Goal: Transaction & Acquisition: Purchase product/service

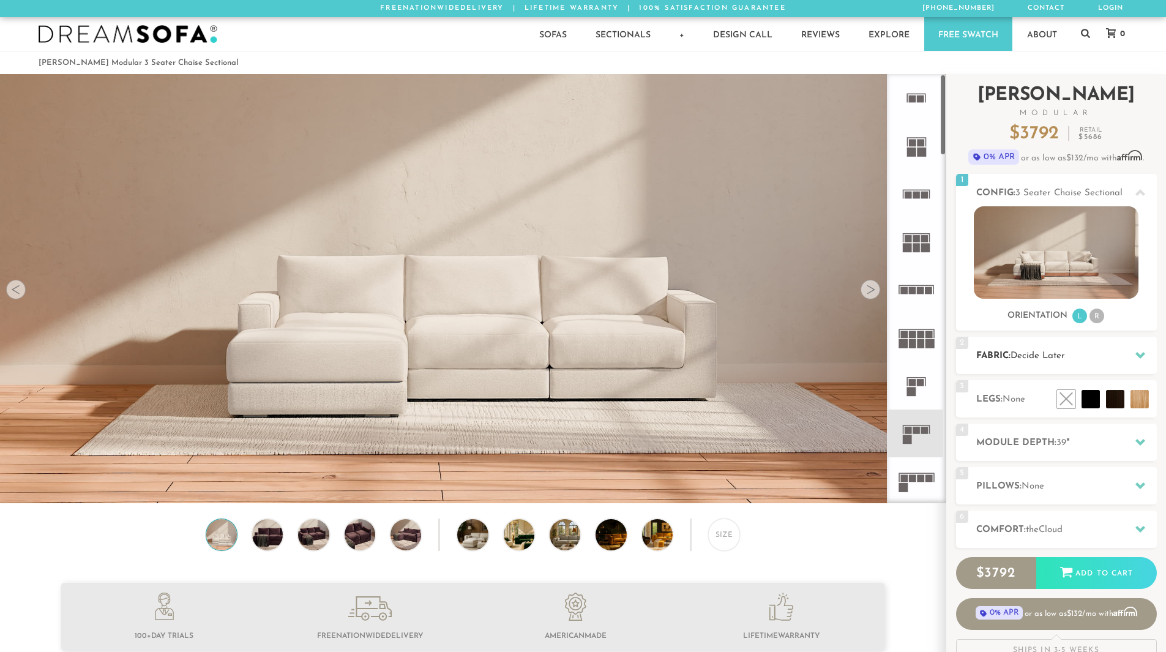
click at [1079, 356] on h2 "Fabric: Decide Later" at bounding box center [1066, 356] width 181 height 14
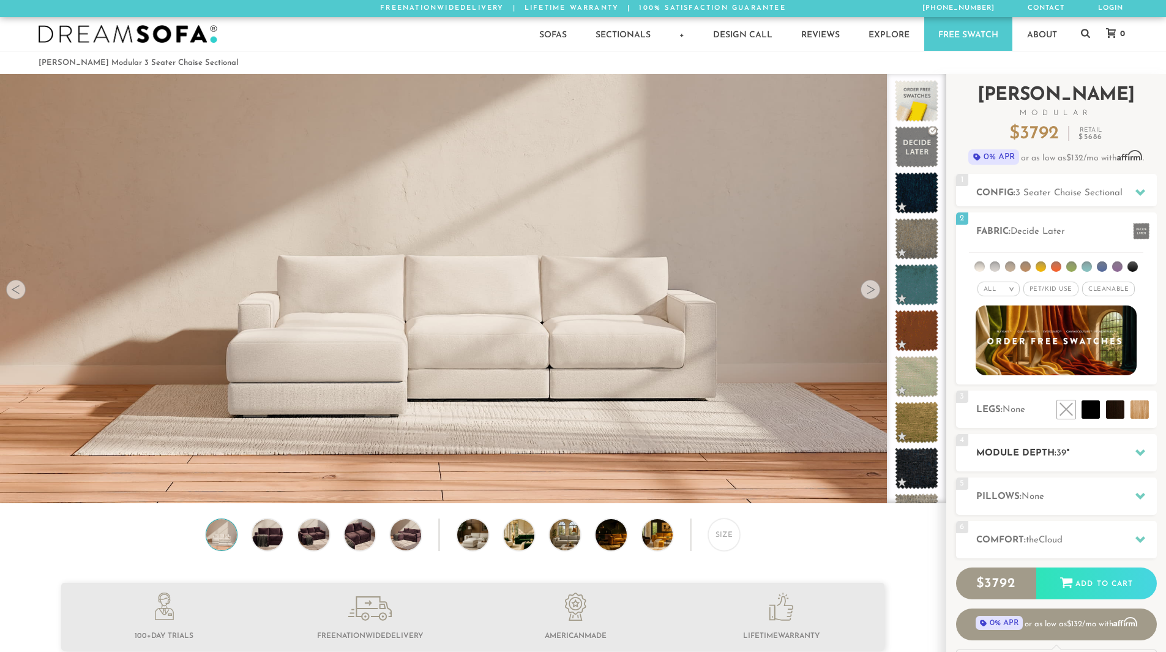
click at [1015, 460] on h2 "Module Depth: 39 "" at bounding box center [1066, 453] width 181 height 14
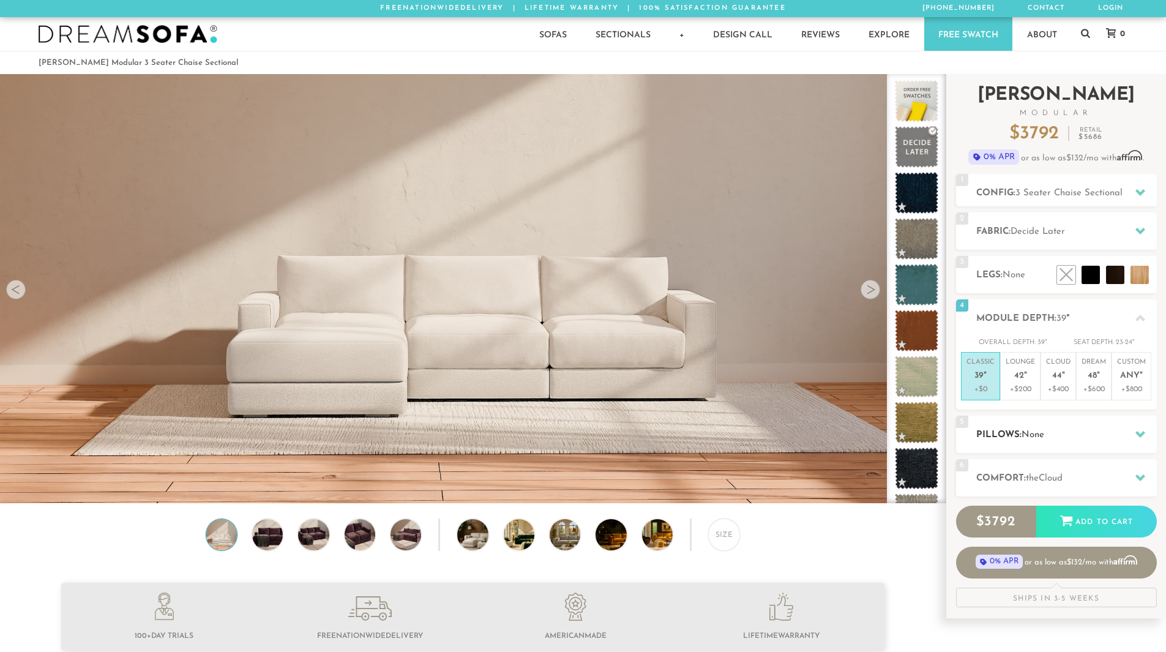
click at [1013, 442] on div "5 Pillows: None" at bounding box center [1056, 433] width 201 height 37
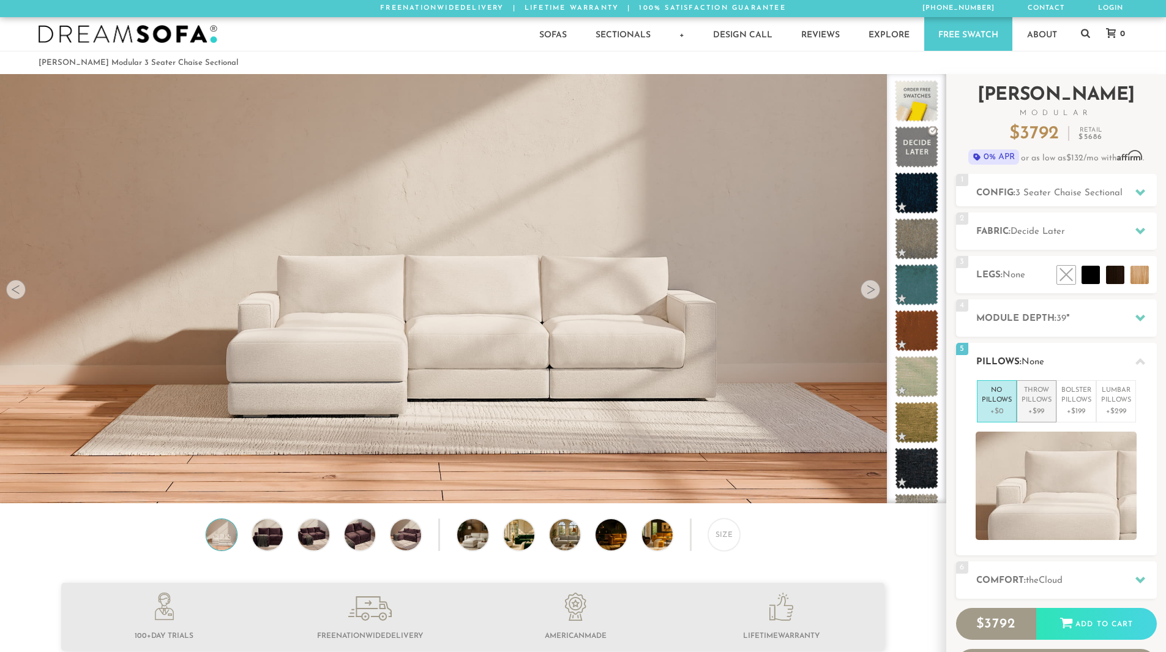
click at [1030, 399] on p "Throw Pillows" at bounding box center [1036, 395] width 30 height 20
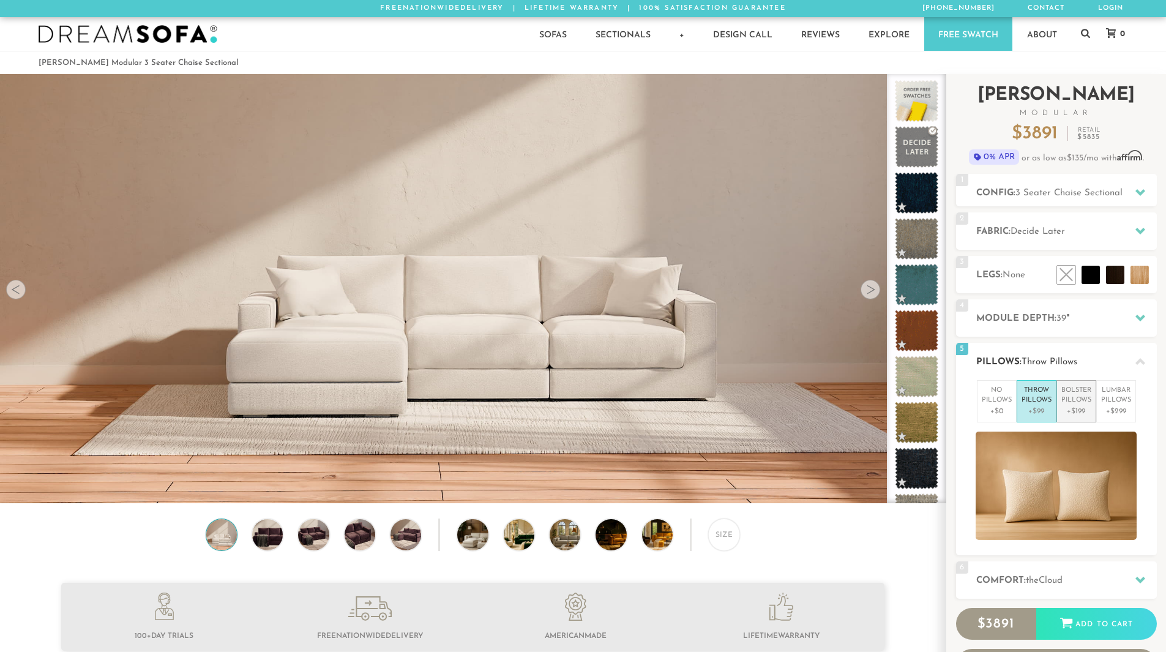
click at [1090, 397] on p "Bolster Pillows" at bounding box center [1076, 395] width 30 height 20
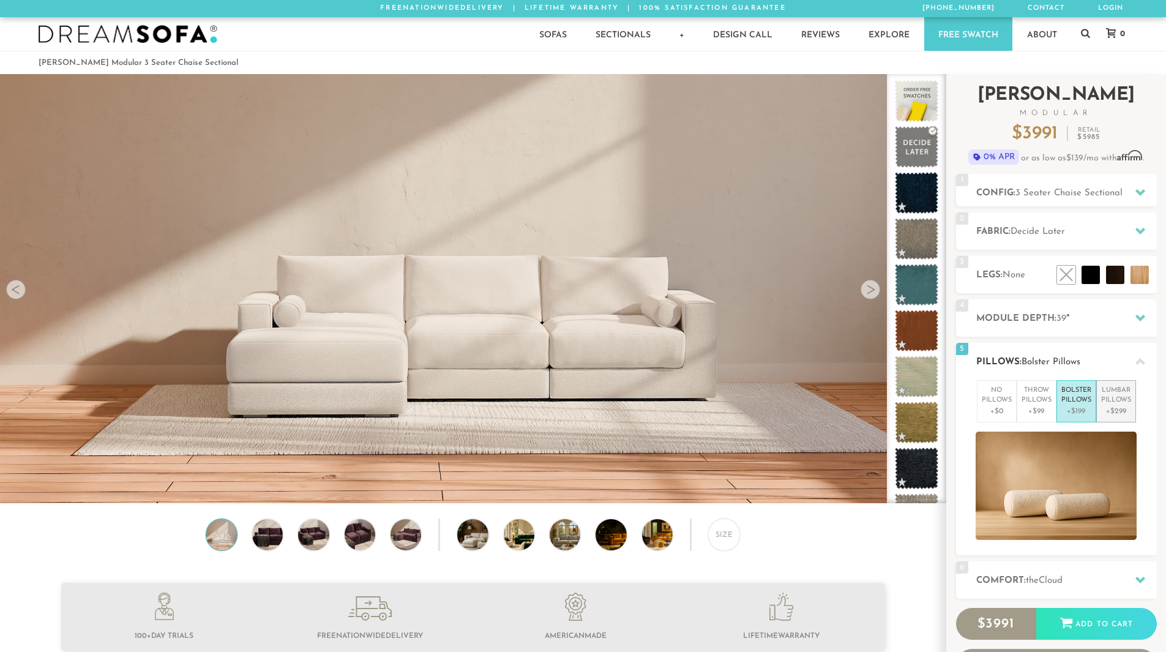
click at [1112, 400] on p "[MEDICAL_DATA] Pillows" at bounding box center [1116, 395] width 30 height 20
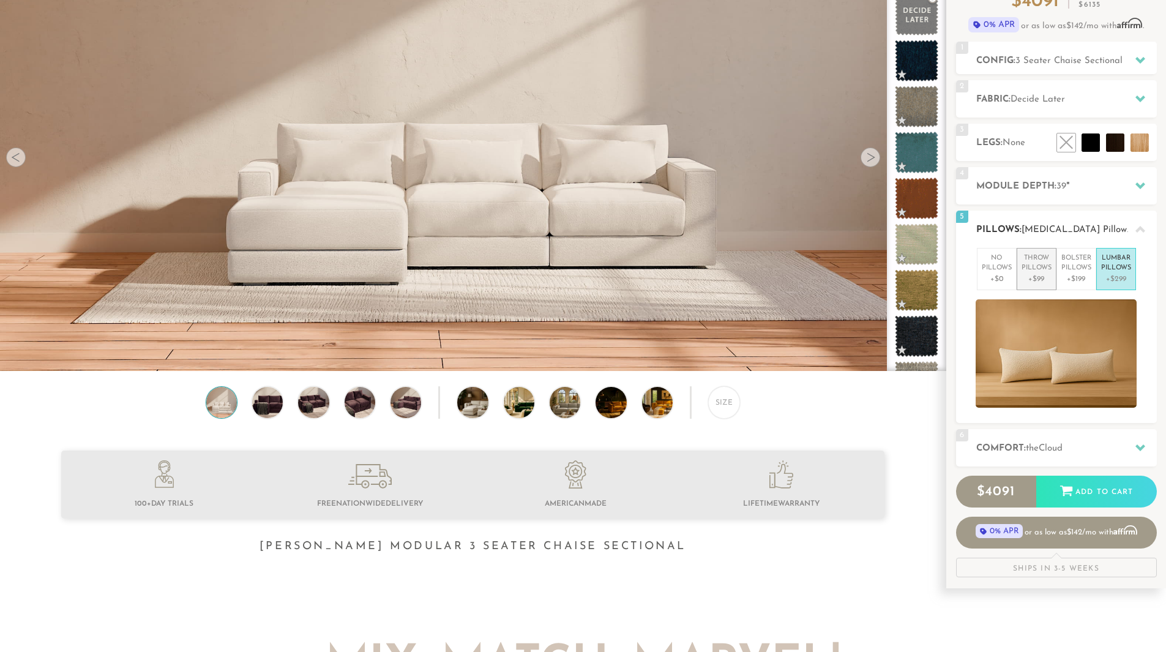
scroll to position [129, 0]
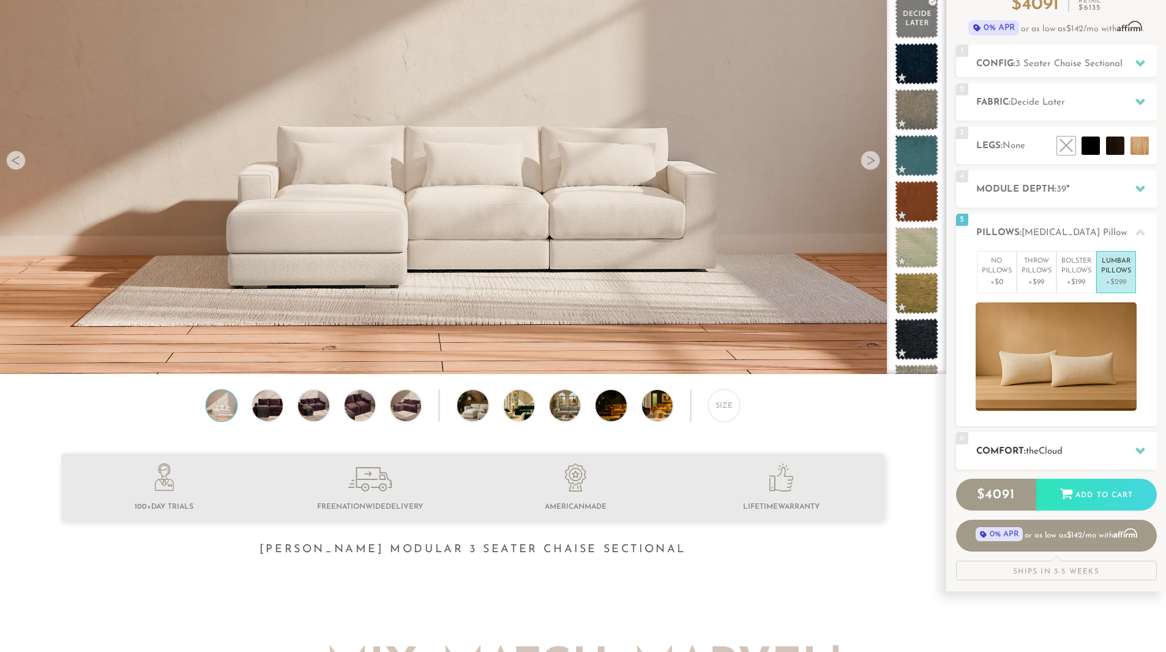
click at [1026, 444] on h2 "Comfort: the Cloud" at bounding box center [1066, 451] width 181 height 14
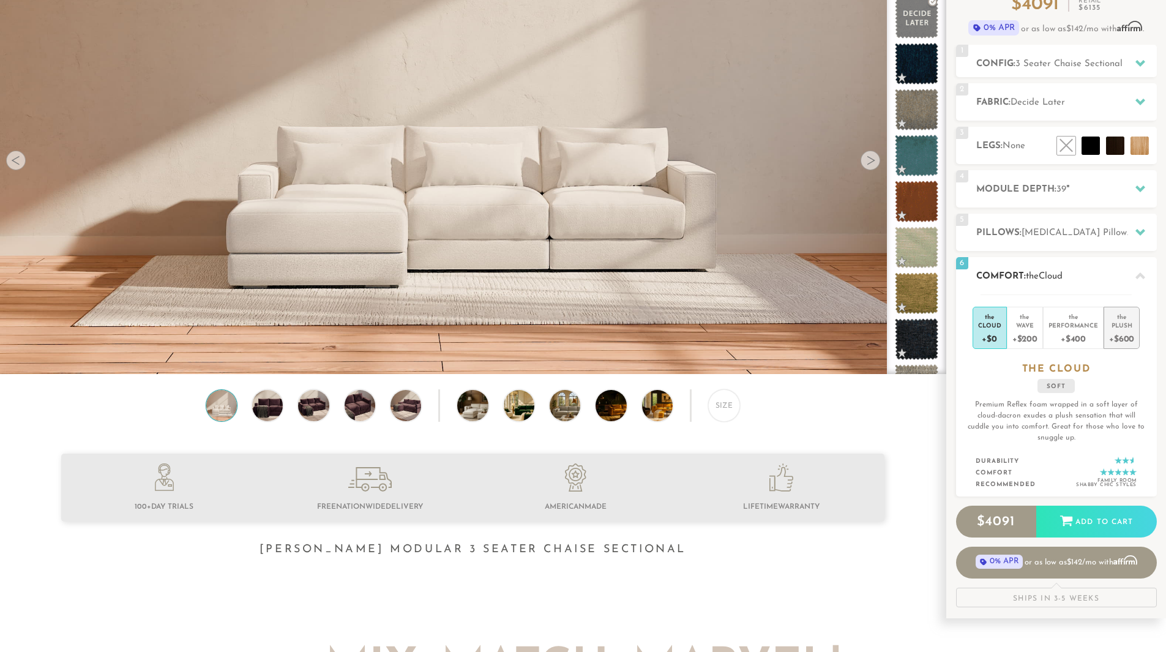
click at [1124, 325] on div "Plush" at bounding box center [1121, 325] width 25 height 9
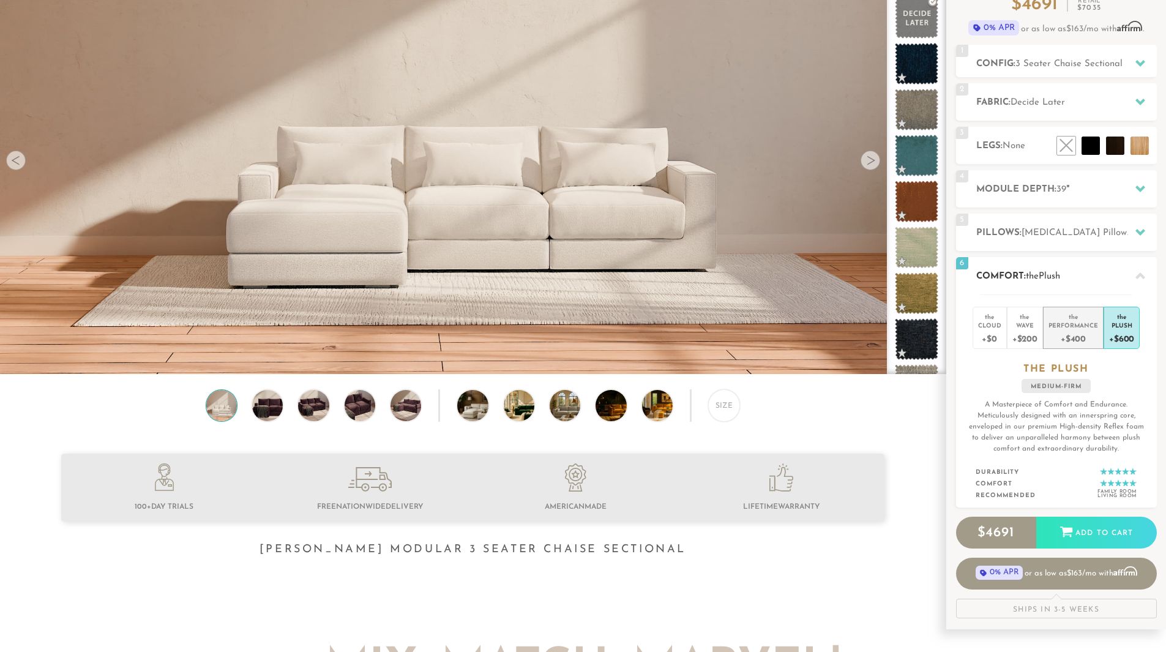
click at [1090, 329] on div "+$400" at bounding box center [1073, 338] width 50 height 18
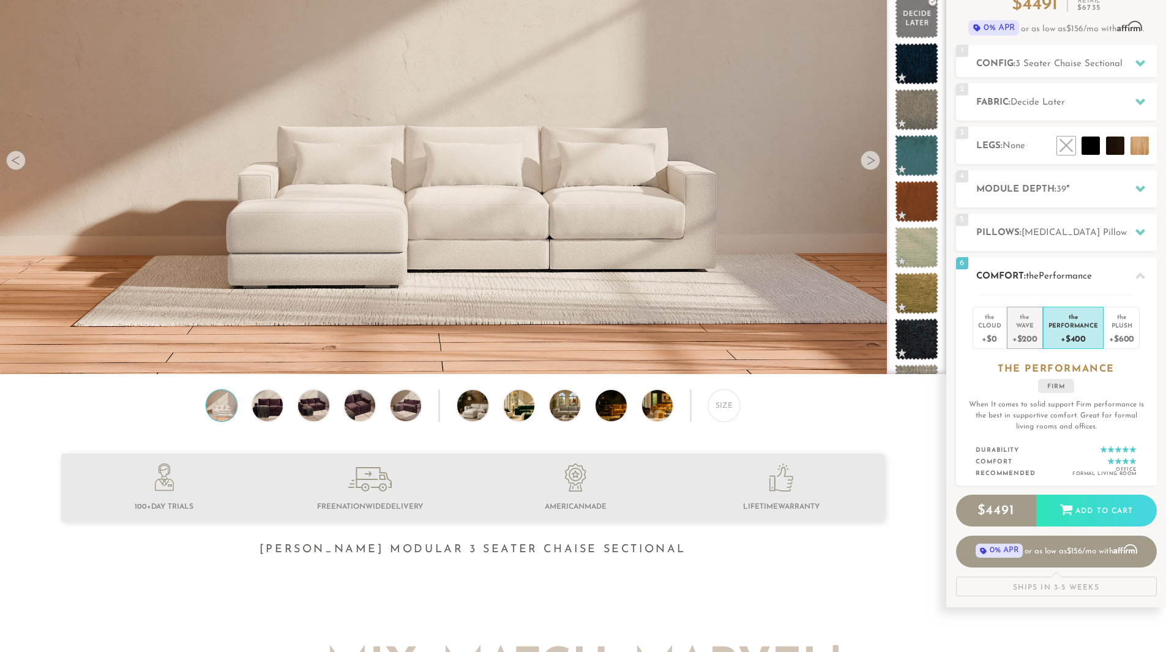
click at [1010, 322] on li "the Wave +$200" at bounding box center [1025, 328] width 36 height 42
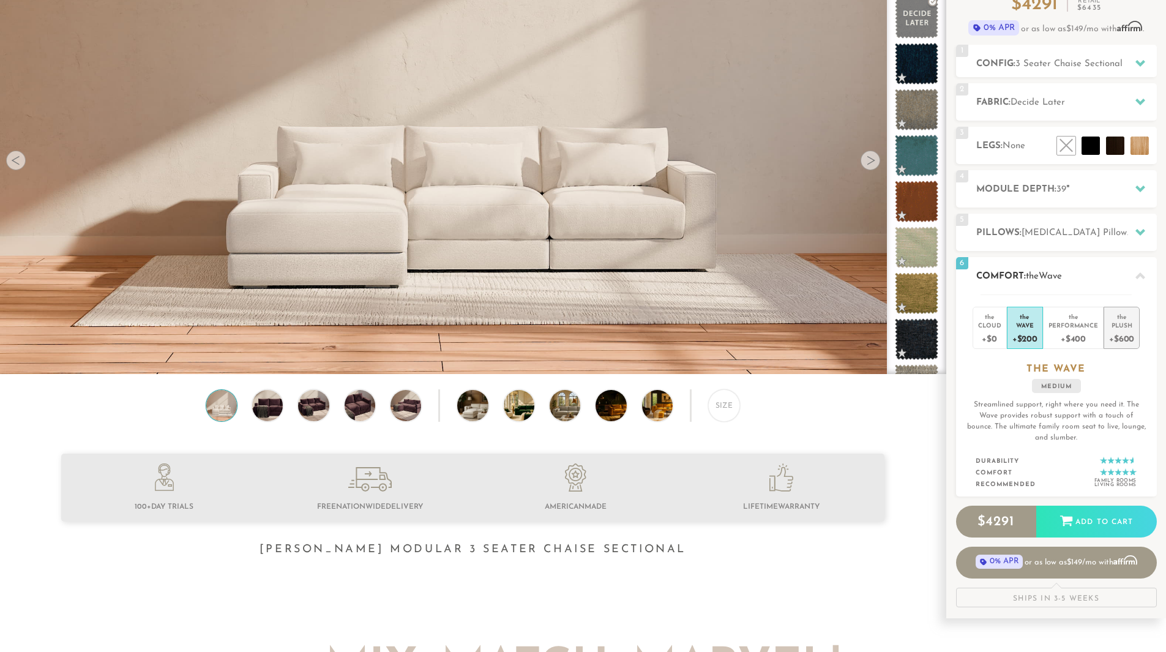
click at [1113, 321] on div "Plush" at bounding box center [1121, 325] width 25 height 9
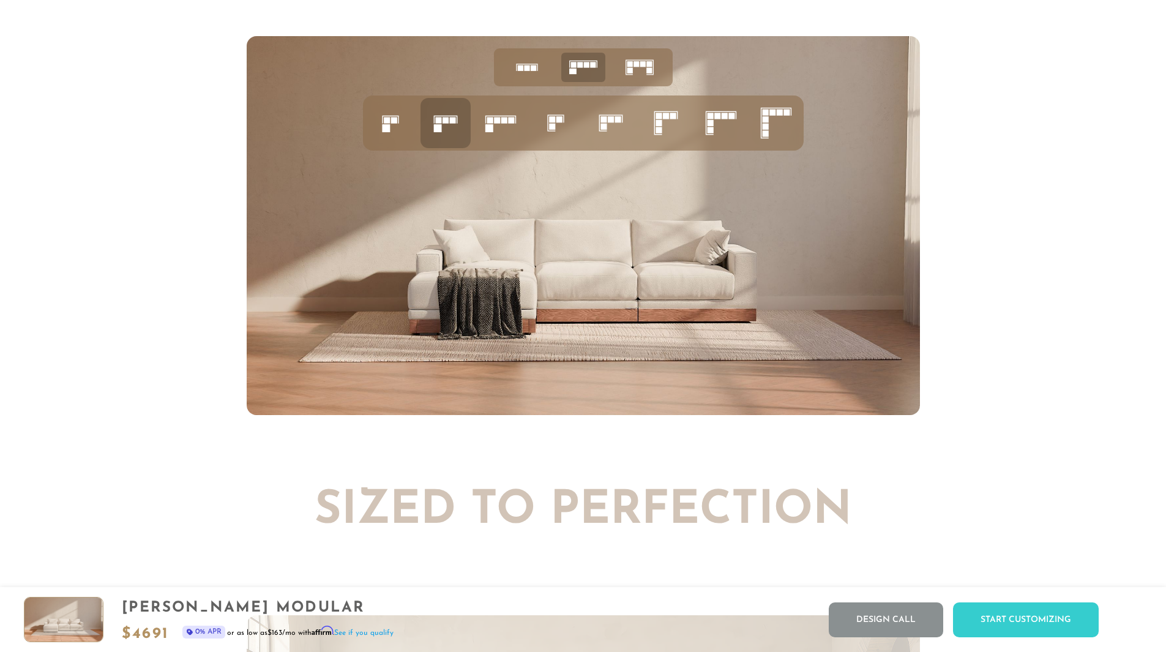
scroll to position [5346, 0]
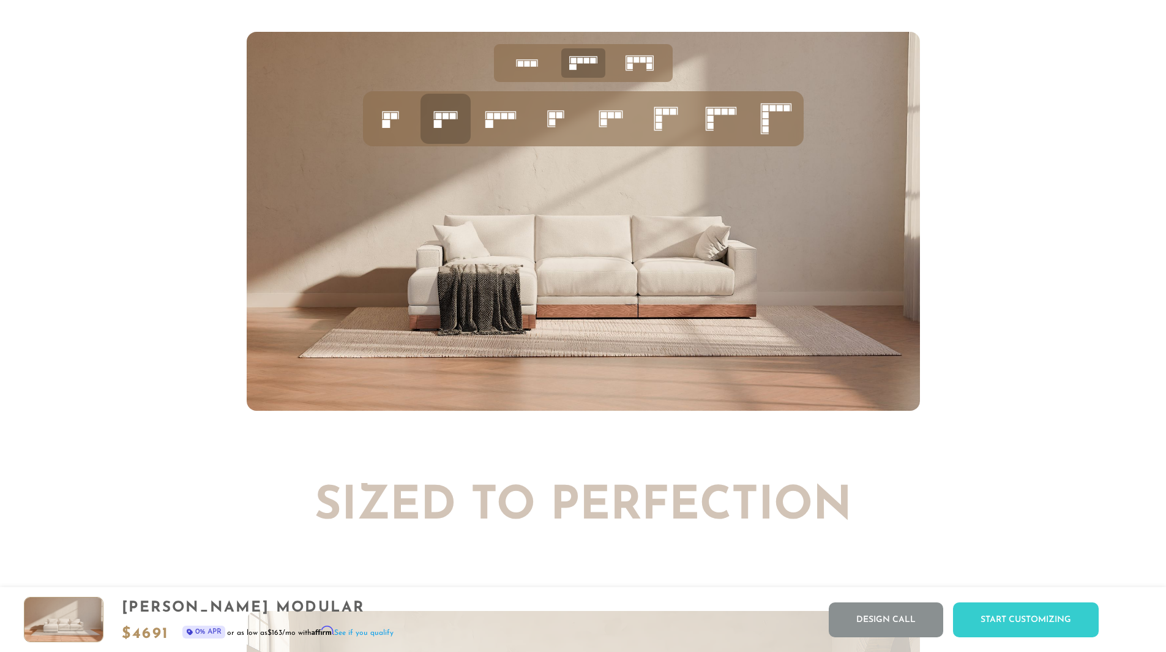
click at [605, 116] on rect at bounding box center [603, 115] width 6 height 6
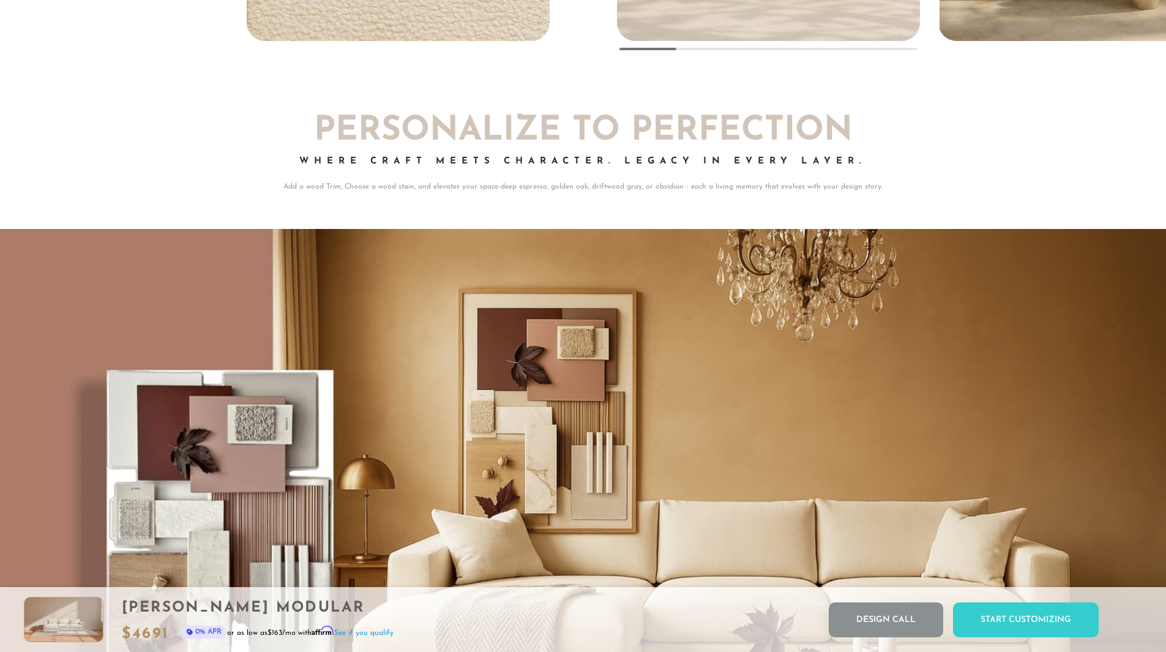
scroll to position [0, 0]
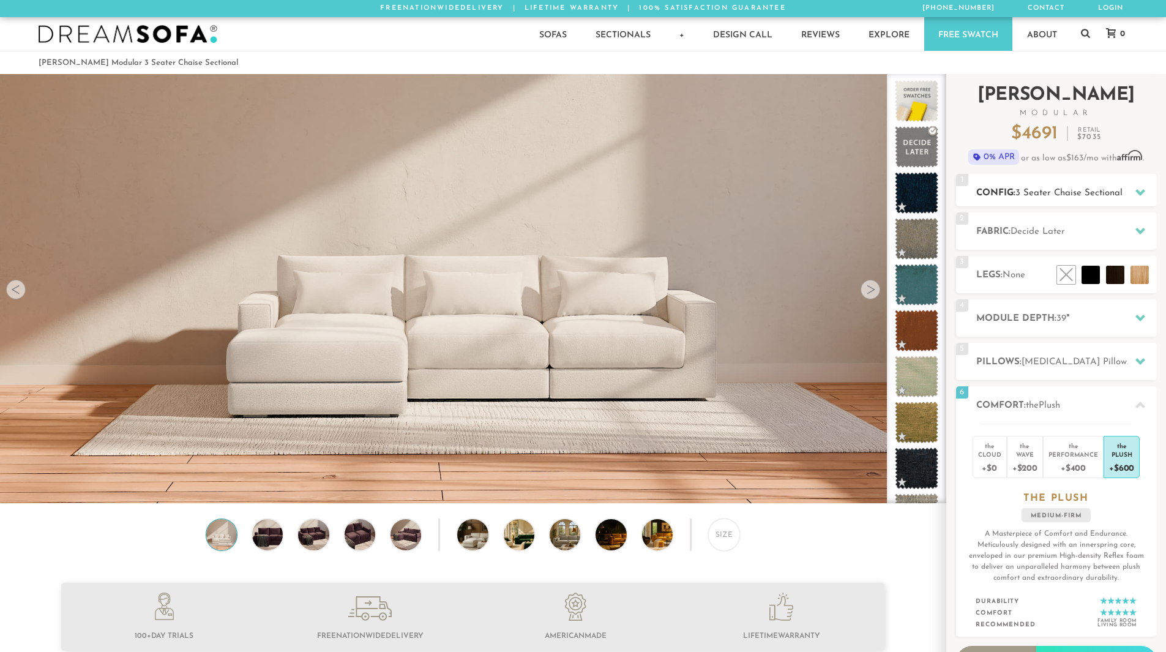
click at [1094, 185] on div "1 Config: 3 Seater Chaise Sectional R" at bounding box center [1056, 190] width 201 height 32
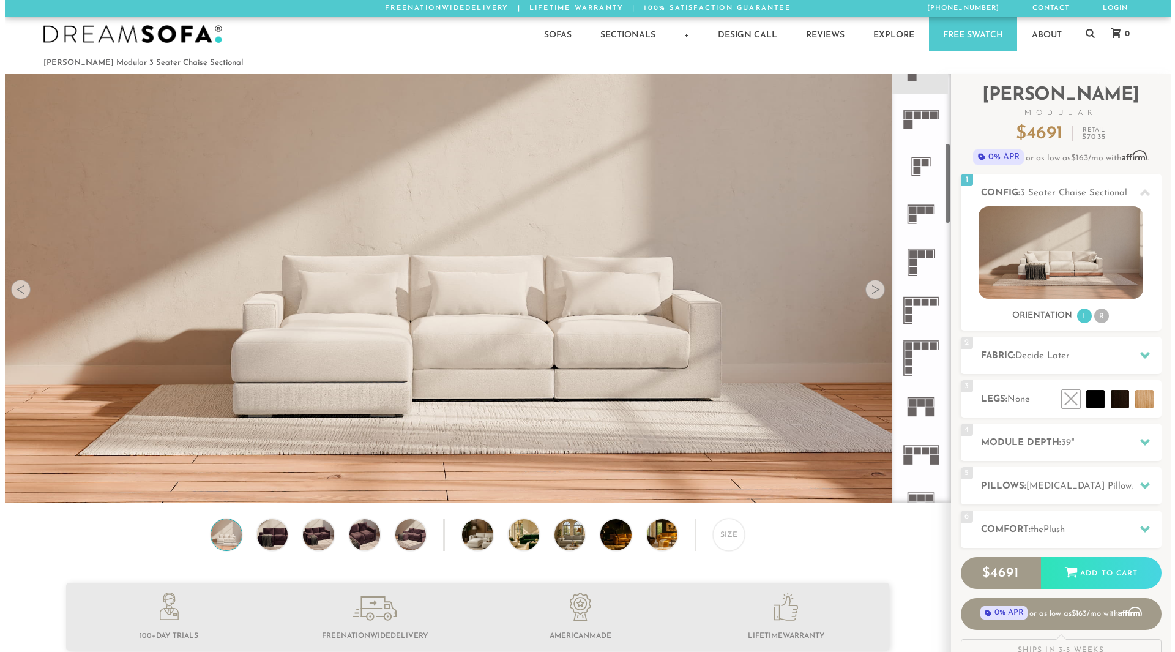
scroll to position [367, 0]
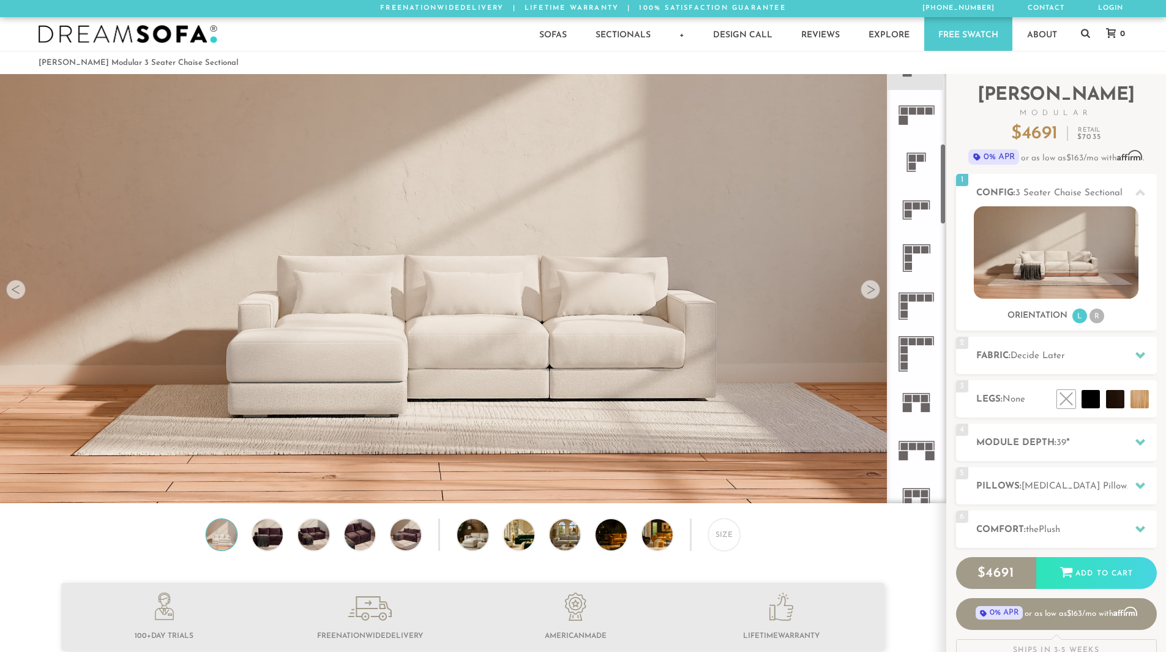
click at [919, 210] on icon at bounding box center [916, 210] width 48 height 48
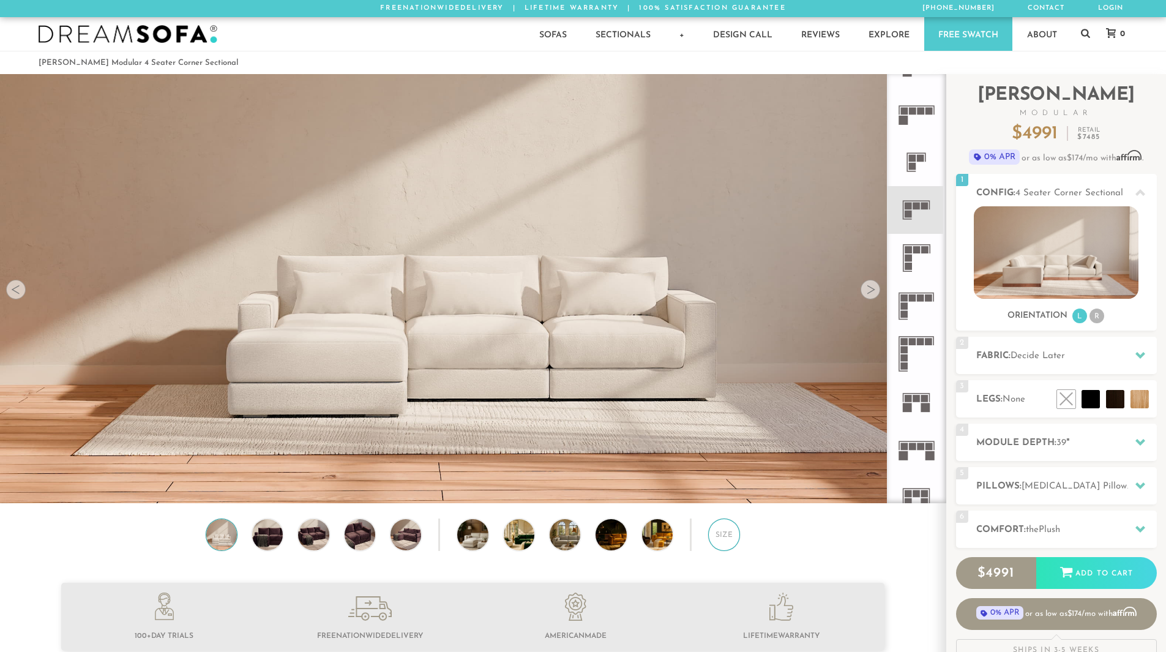
click at [718, 538] on div "Size" at bounding box center [724, 534] width 32 height 32
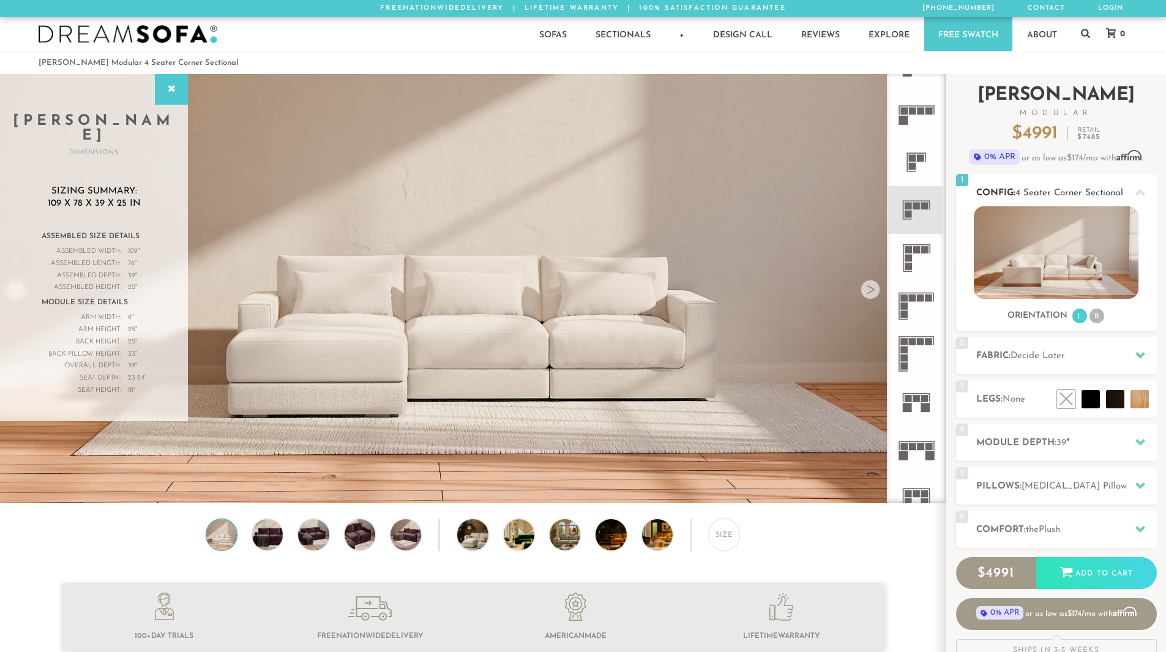
click at [1058, 266] on img at bounding box center [1056, 252] width 165 height 92
click at [491, 237] on img at bounding box center [472, 155] width 945 height 315
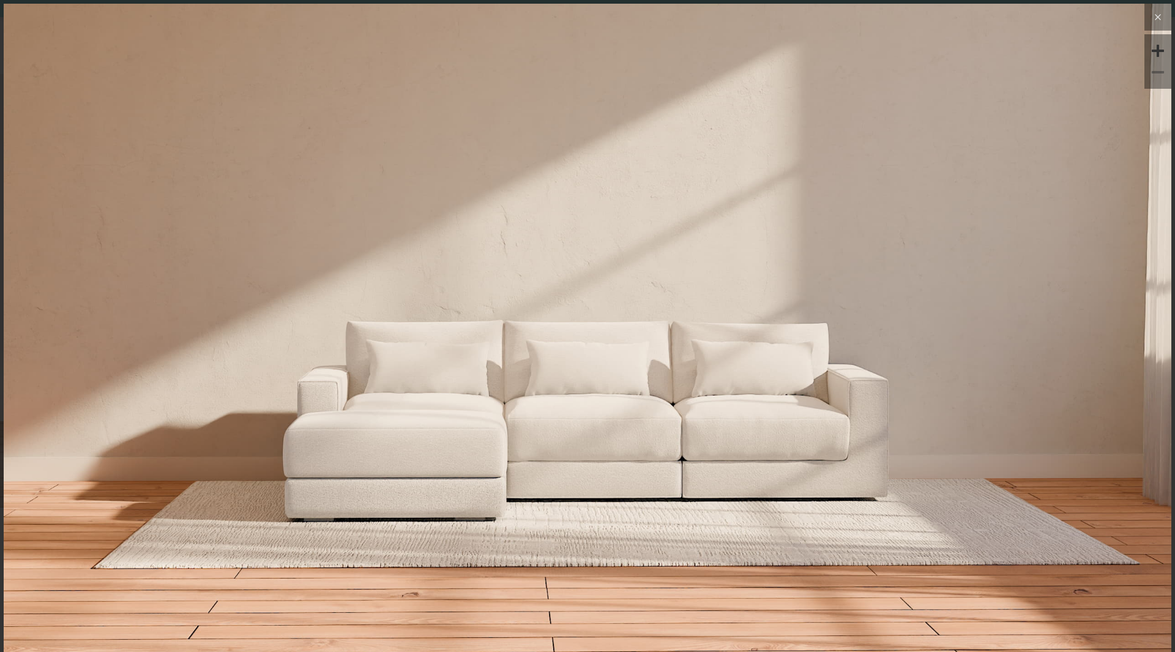
click at [1153, 21] on icon at bounding box center [1157, 17] width 15 height 15
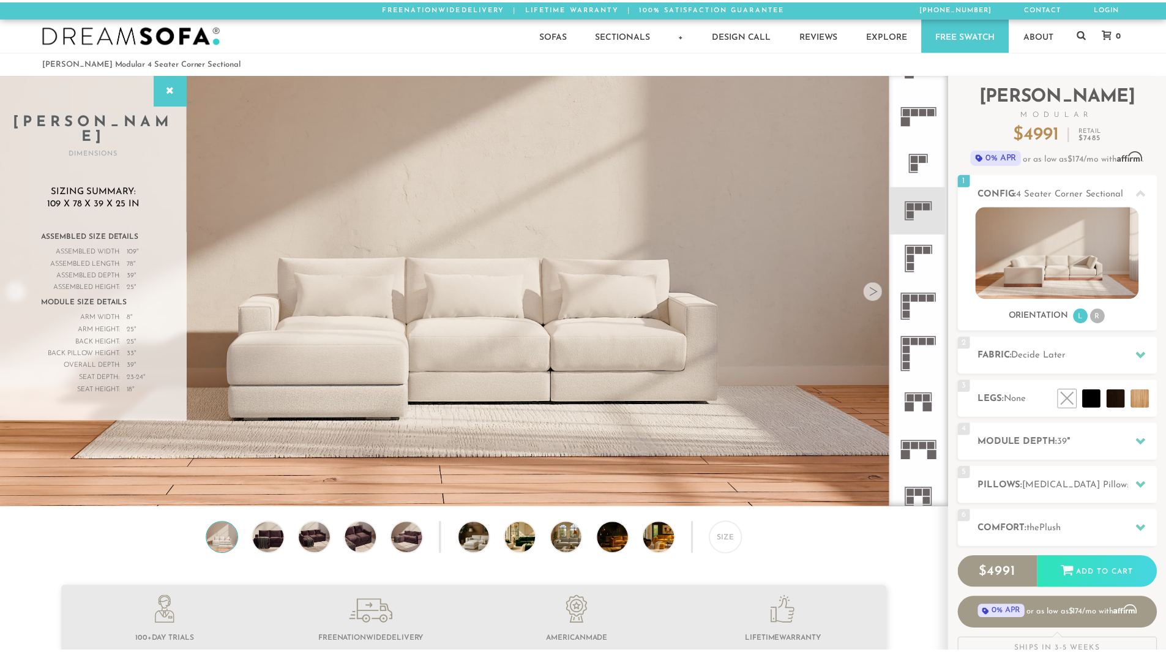
scroll to position [14448, 1156]
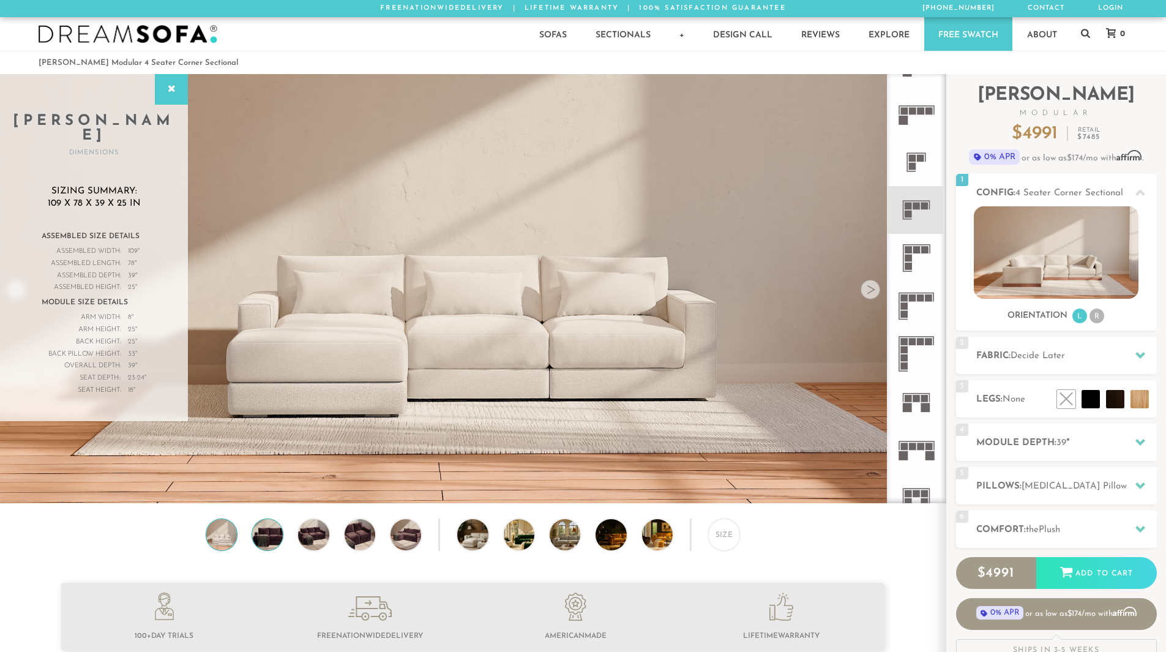
click at [269, 540] on img at bounding box center [267, 534] width 37 height 31
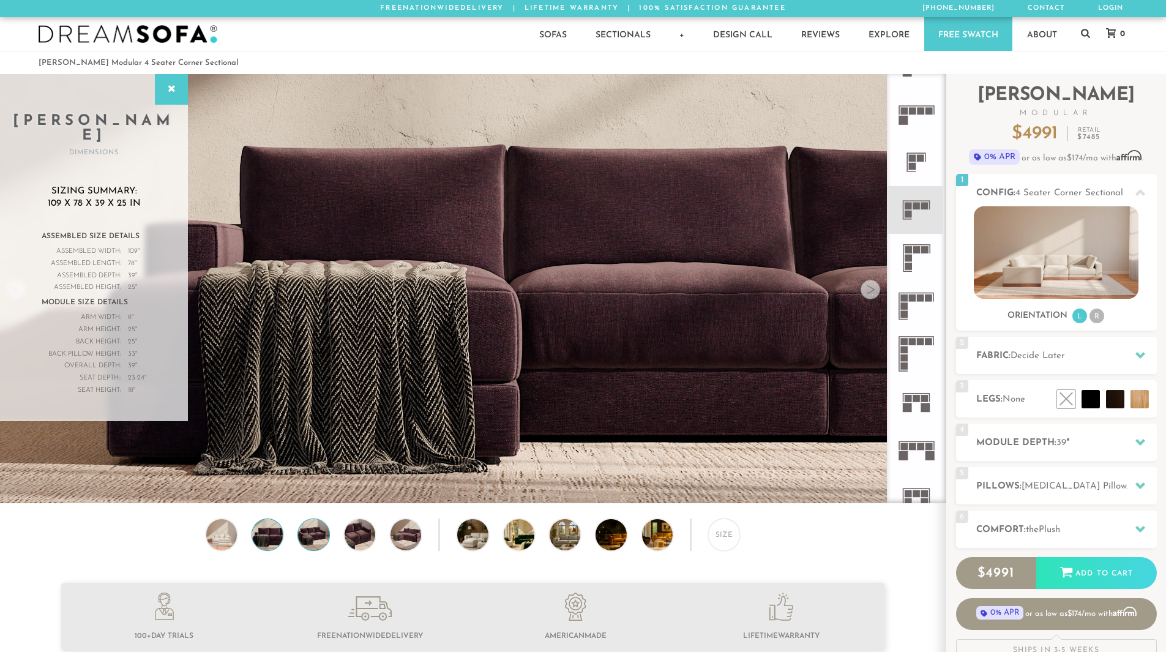
click at [321, 538] on img at bounding box center [313, 534] width 37 height 31
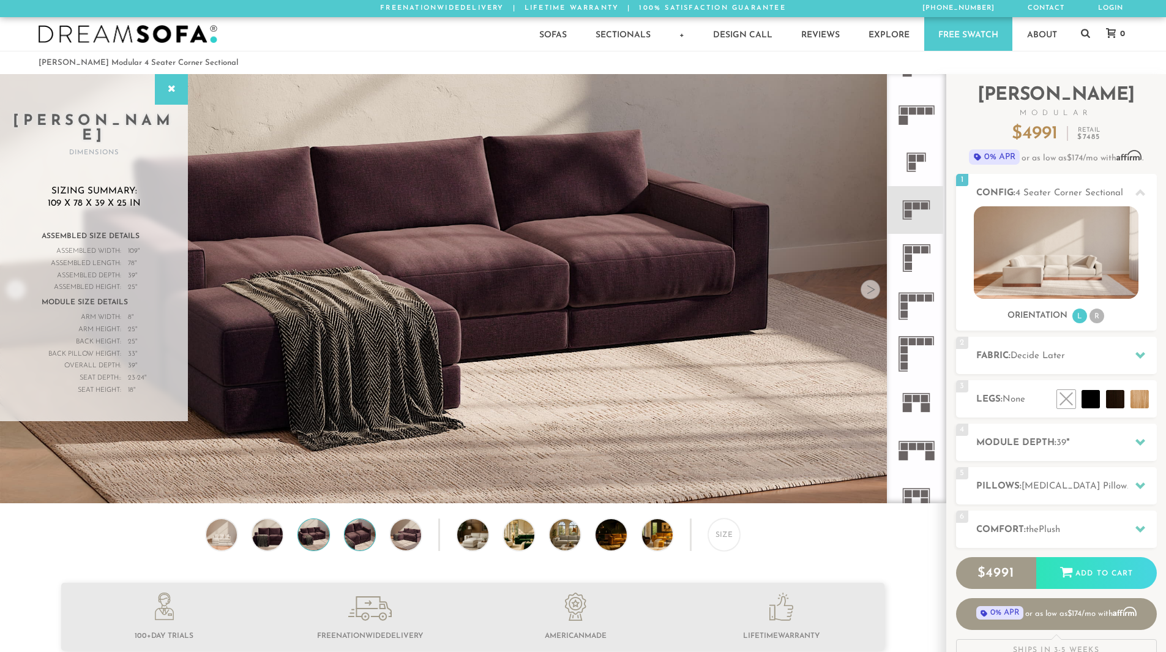
click at [354, 537] on img at bounding box center [359, 534] width 37 height 31
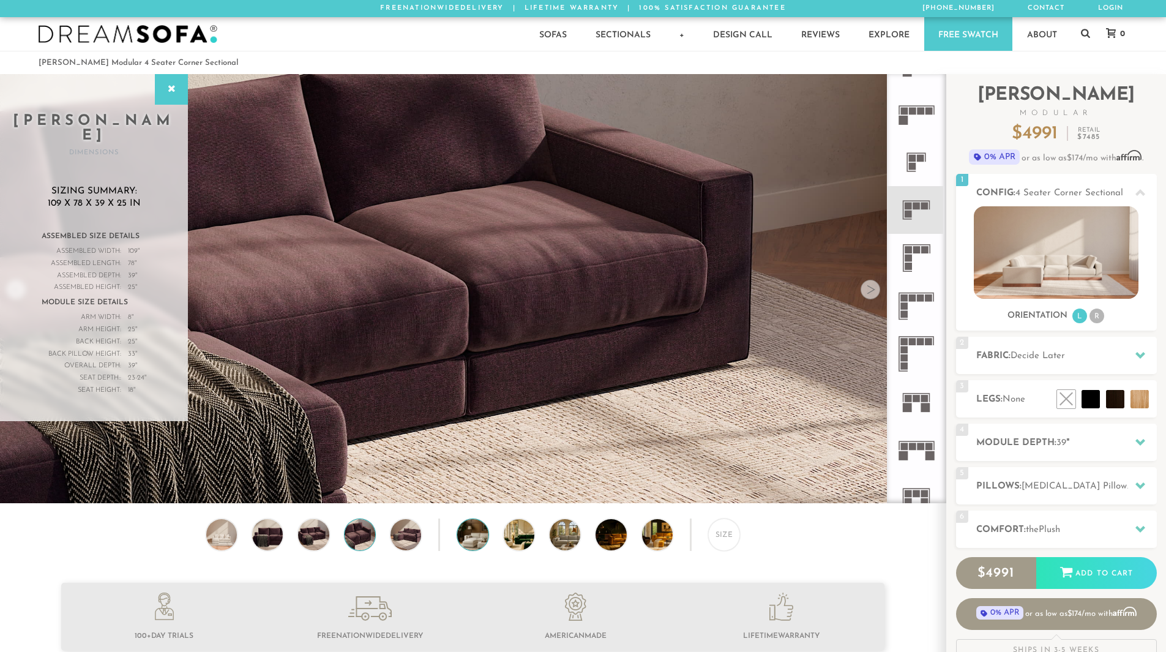
click at [471, 537] on img at bounding box center [484, 534] width 54 height 31
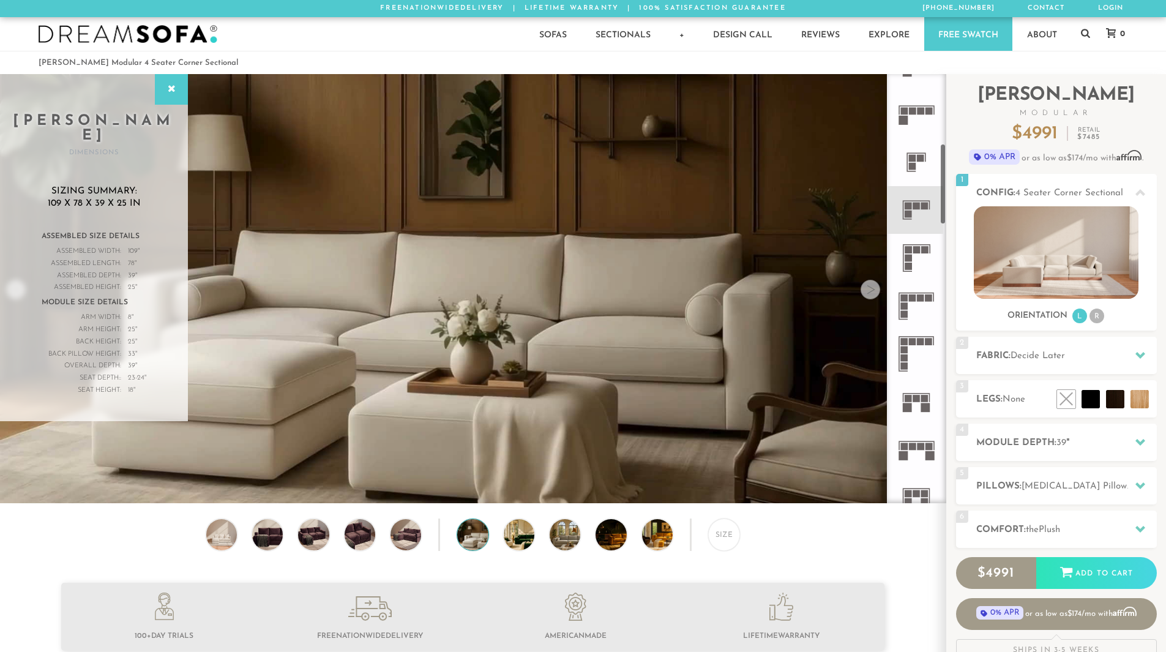
click at [907, 217] on rect at bounding box center [907, 213] width 7 height 7
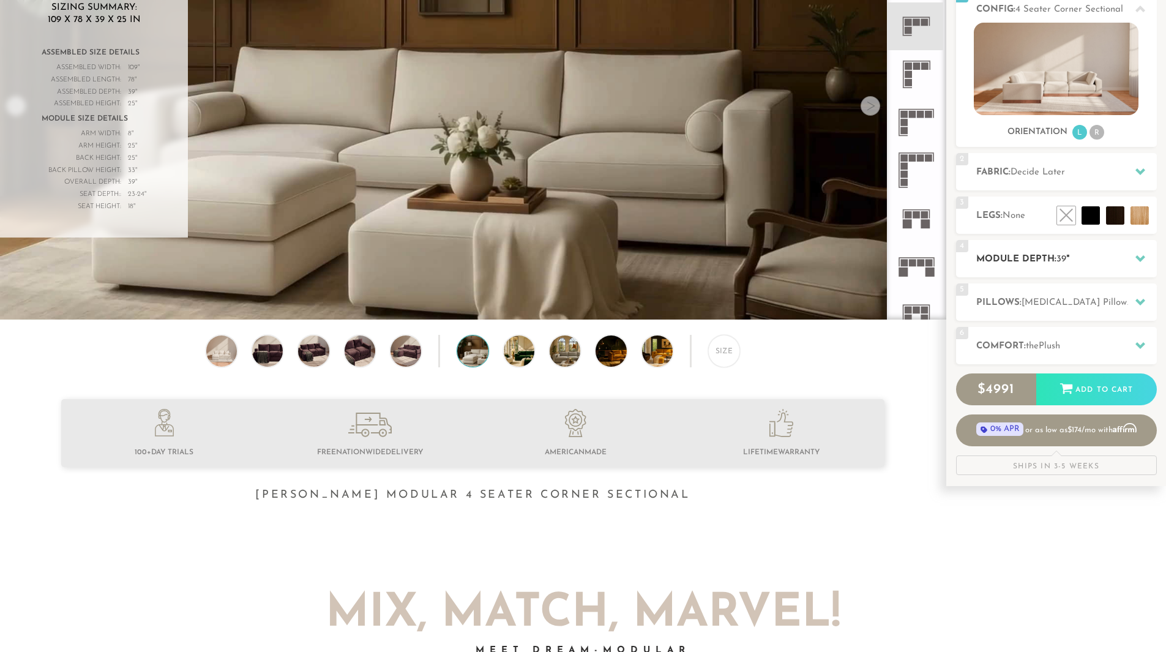
scroll to position [185, 0]
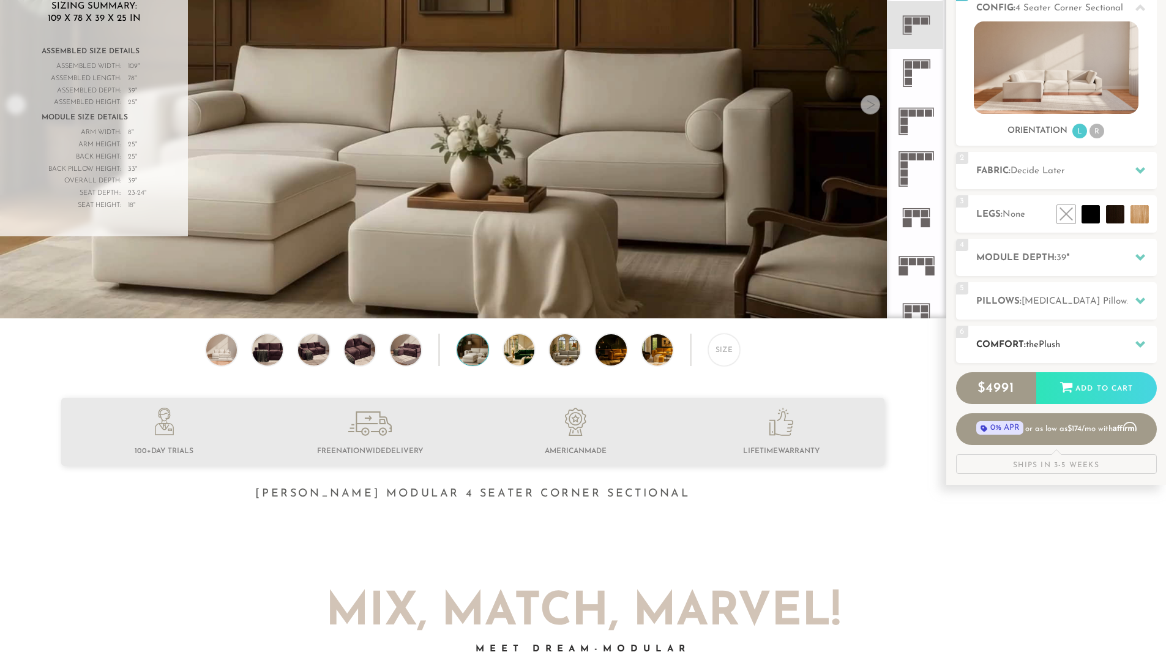
click at [1010, 345] on h2 "Comfort: the Plush" at bounding box center [1066, 345] width 181 height 14
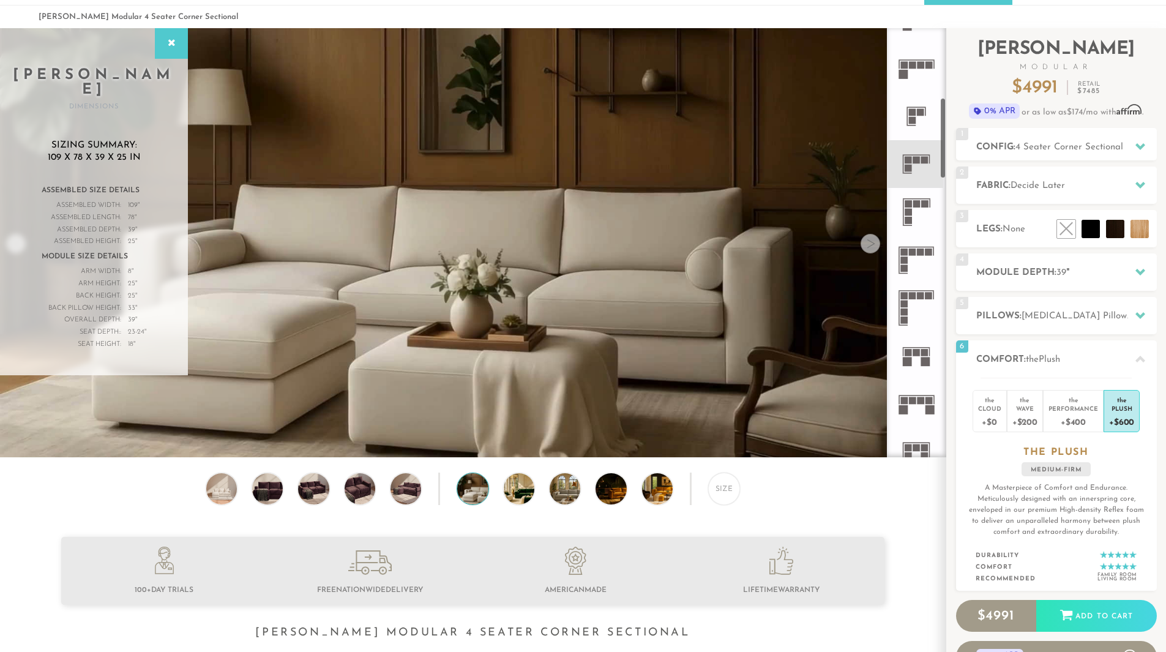
scroll to position [0, 0]
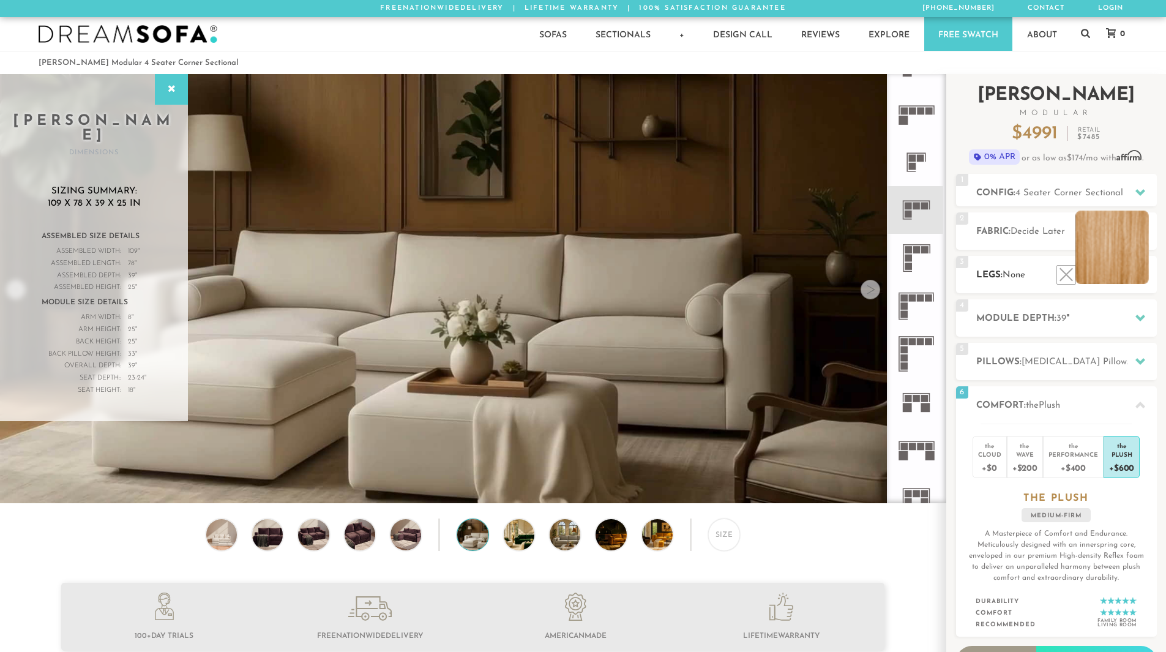
click at [1131, 277] on li at bounding box center [1111, 246] width 73 height 73
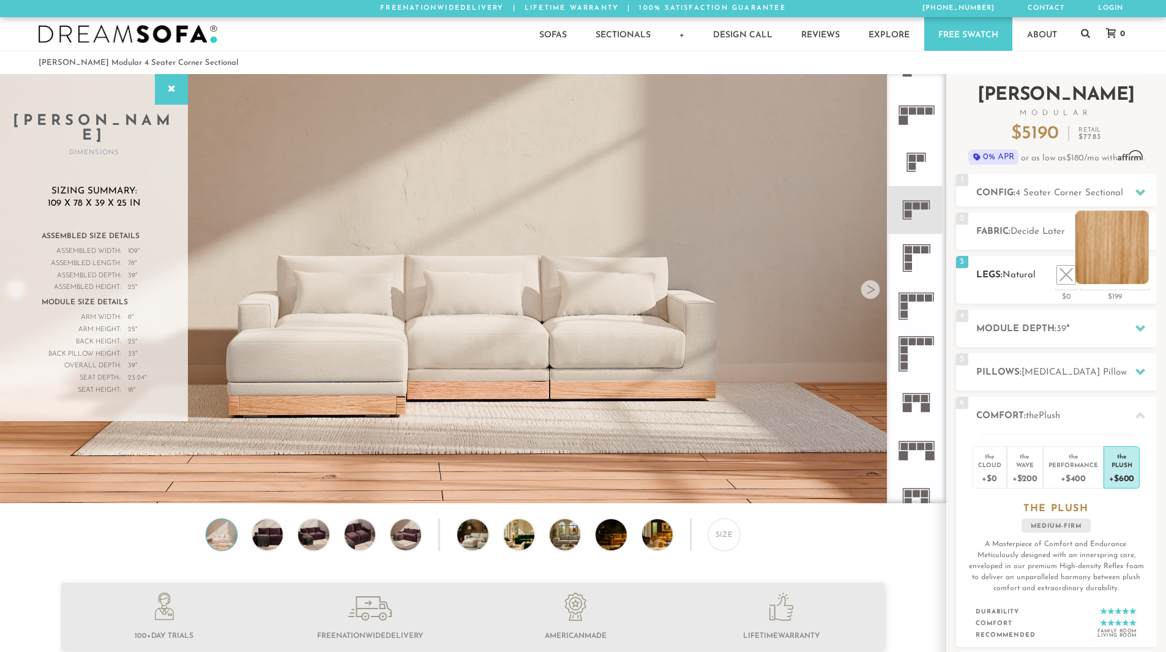
click at [1139, 266] on li at bounding box center [1111, 246] width 73 height 73
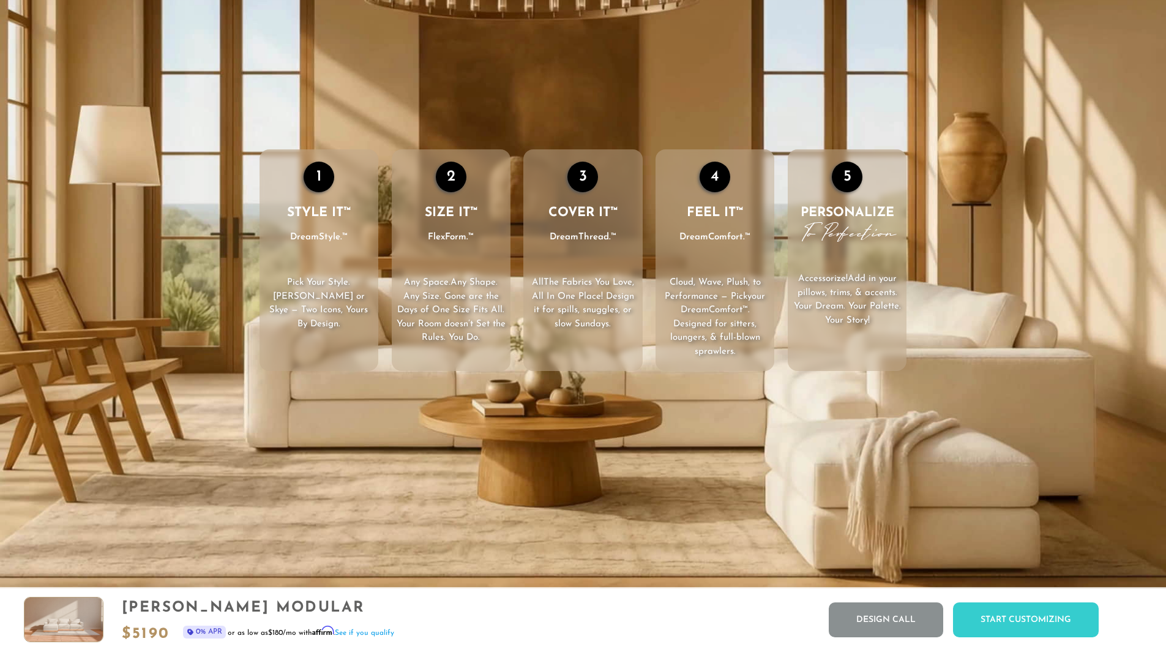
scroll to position [2033, 0]
click at [994, 610] on div "Start Customizing" at bounding box center [1026, 619] width 146 height 35
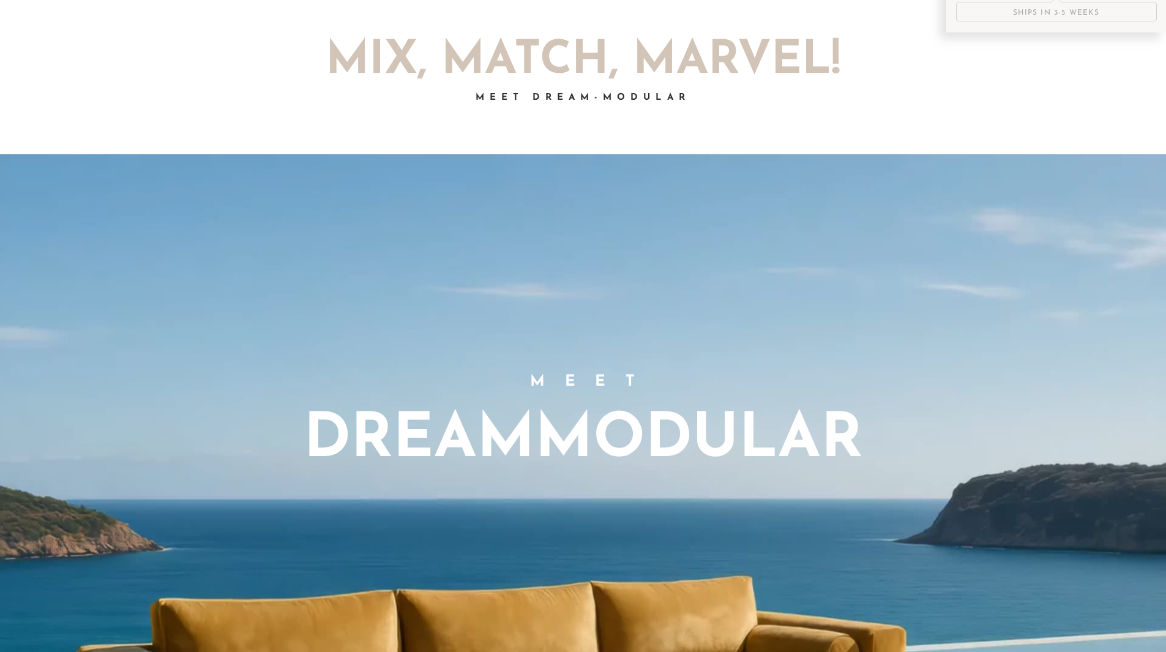
scroll to position [0, 0]
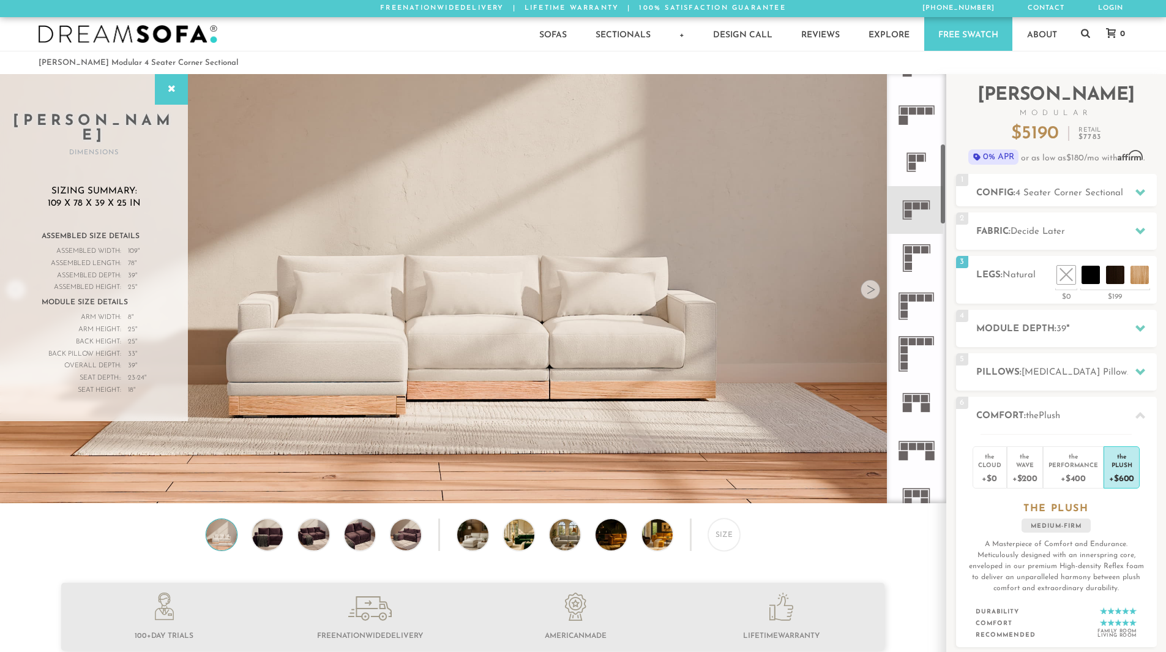
click at [912, 215] on rect at bounding box center [907, 213] width 7 height 7
click at [924, 256] on icon at bounding box center [916, 258] width 48 height 48
click at [914, 216] on icon at bounding box center [916, 210] width 48 height 48
click at [1081, 236] on h2 "Fabric: Decide Later" at bounding box center [1066, 232] width 181 height 14
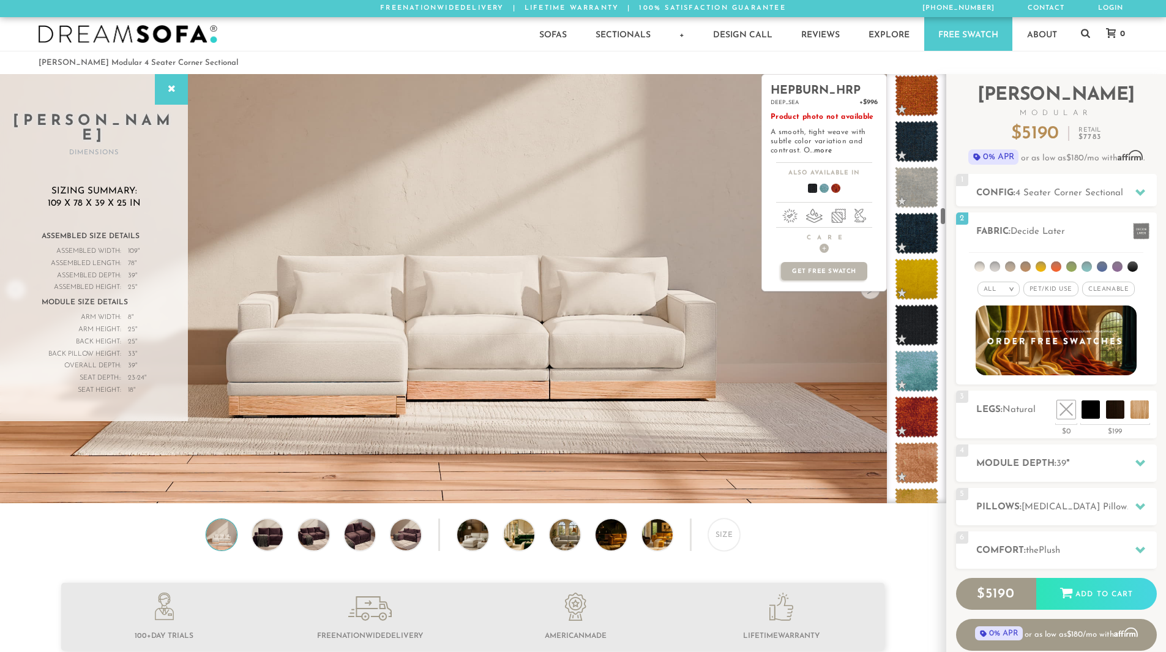
scroll to position [3102, 0]
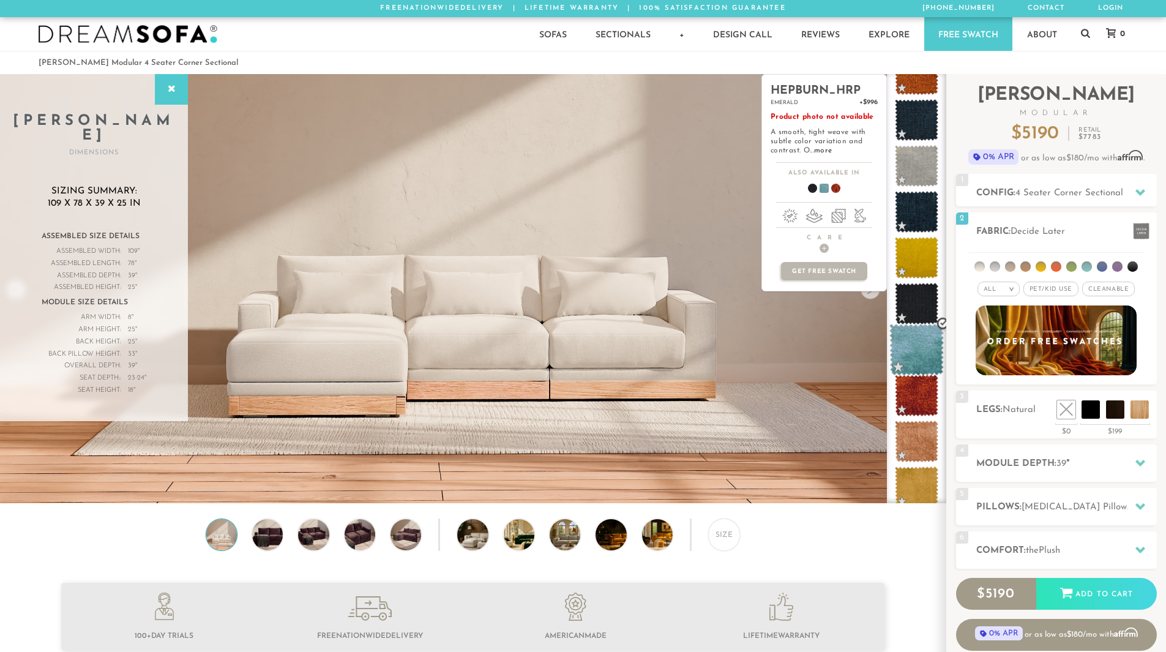
click at [915, 351] on span at bounding box center [916, 350] width 54 height 52
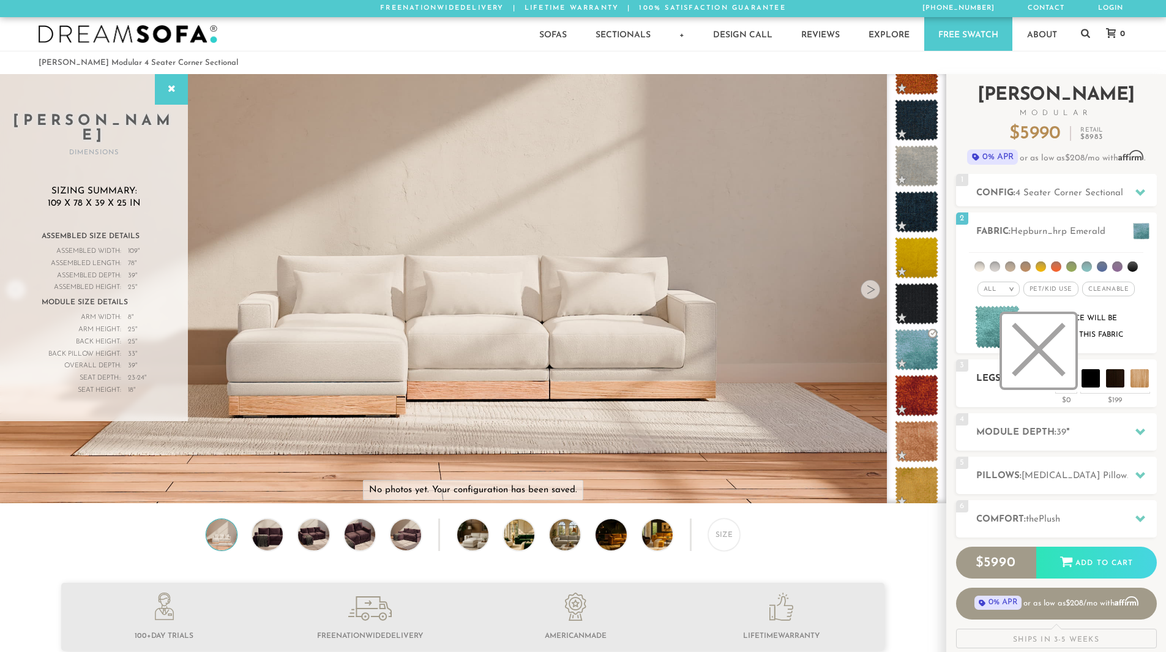
click at [1065, 382] on li at bounding box center [1038, 350] width 73 height 73
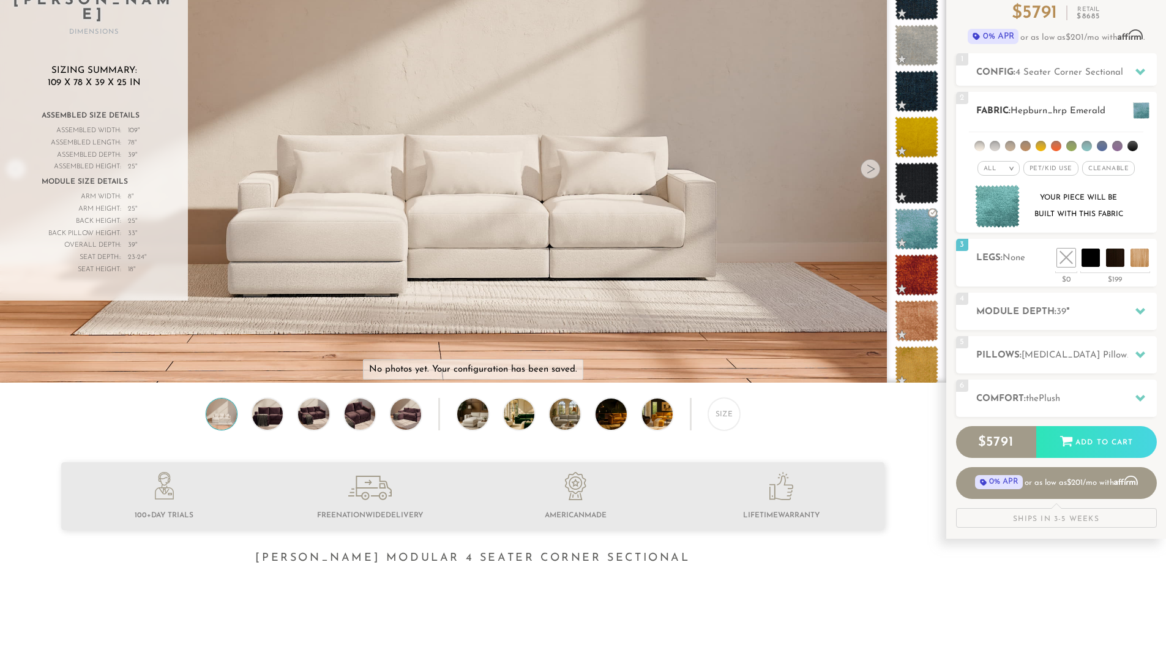
scroll to position [122, 0]
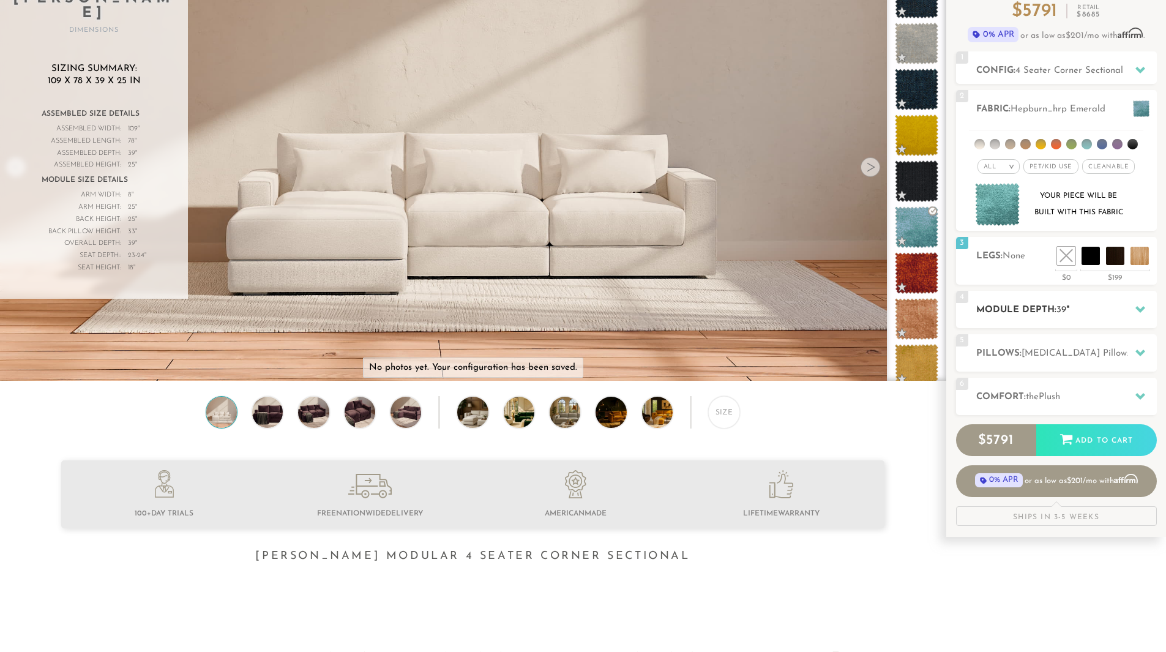
click at [1094, 318] on div "4 Module Depth: 39 "" at bounding box center [1056, 309] width 201 height 37
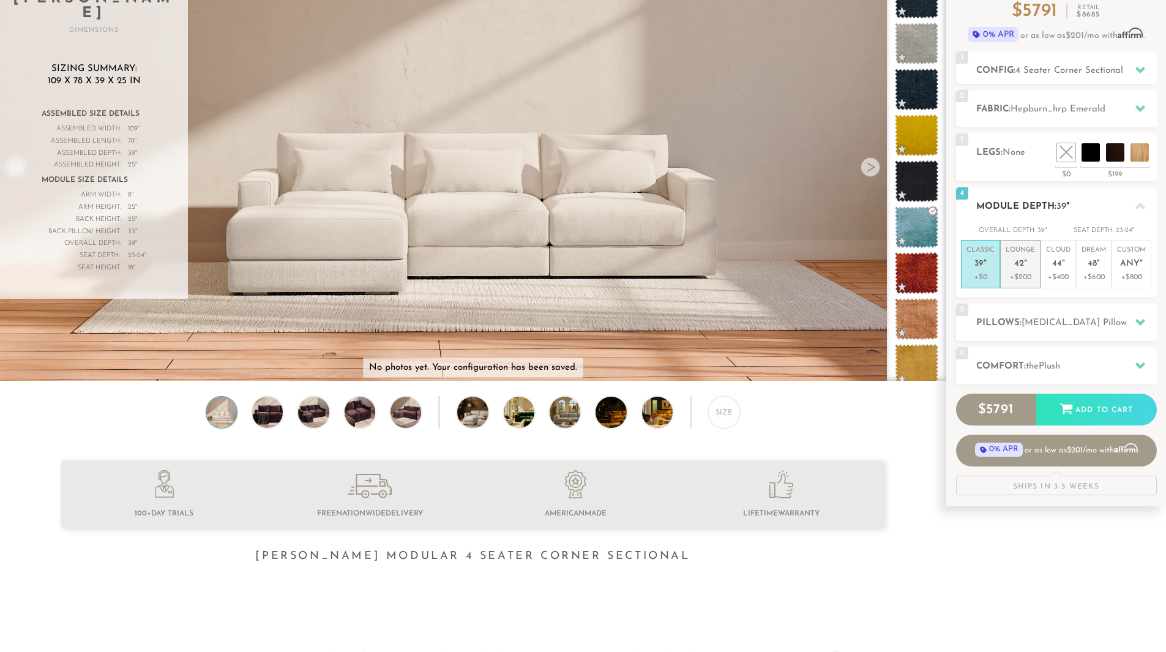
click at [1014, 262] on span "42" at bounding box center [1019, 264] width 10 height 10
click at [1049, 267] on p "Cloud 44 "" at bounding box center [1058, 258] width 24 height 26
click at [1010, 267] on p "Lounge 42 "" at bounding box center [1019, 258] width 29 height 26
click at [986, 265] on p "Classic 39 "" at bounding box center [980, 258] width 28 height 26
